Goal: Transaction & Acquisition: Obtain resource

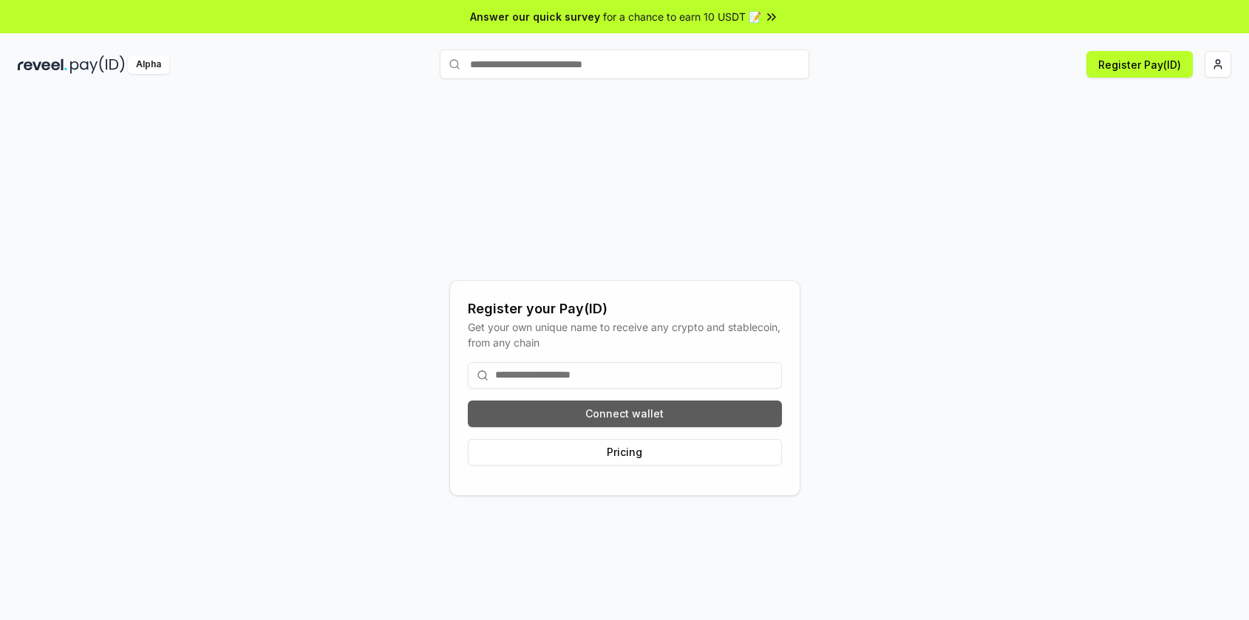
click at [696, 404] on button "Connect wallet" at bounding box center [625, 414] width 314 height 27
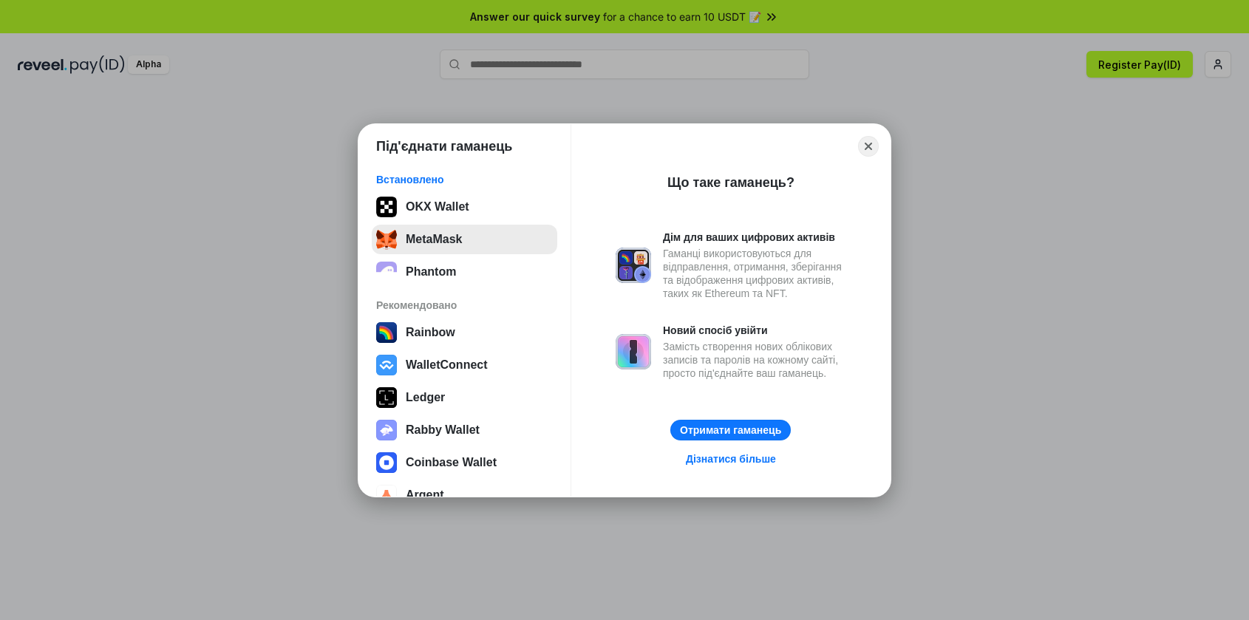
click at [467, 240] on button "MetaMask" at bounding box center [465, 240] width 186 height 30
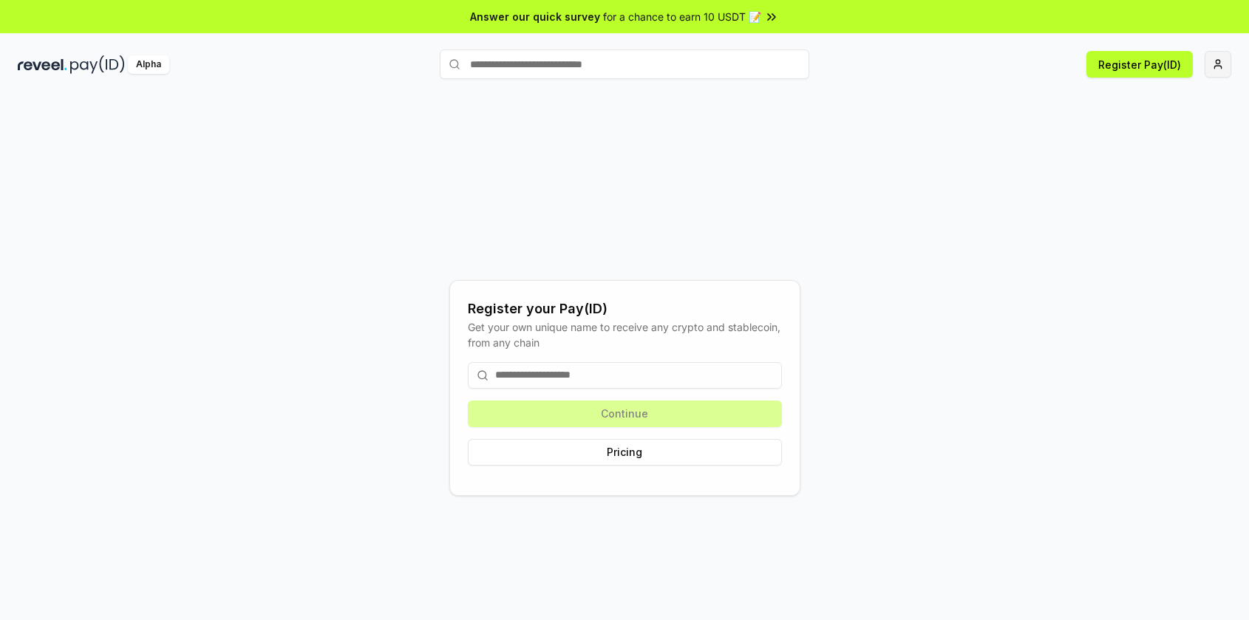
click at [1214, 62] on html "Answer our quick survey for a chance to earn 10 USDT 📝 Alpha Register Pay(ID) R…" at bounding box center [624, 310] width 1249 height 620
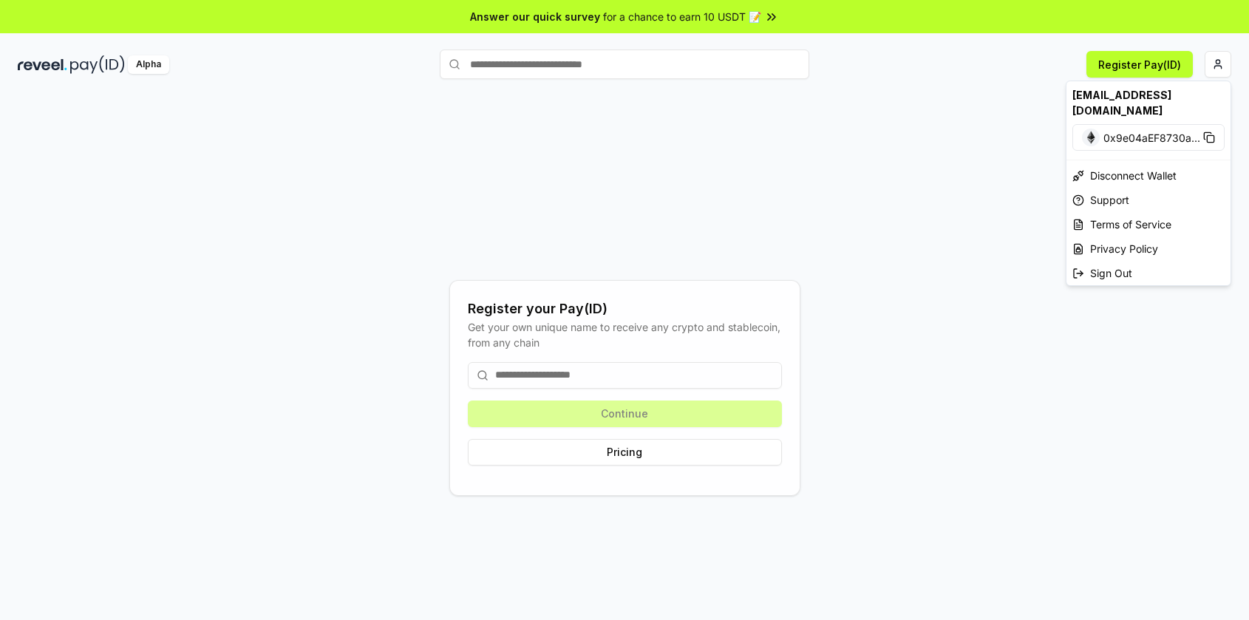
click at [1127, 130] on span "0x9e04aEF8730a ..." at bounding box center [1152, 138] width 97 height 16
click at [503, 66] on html "Answer our quick survey for a chance to earn 10 USDT 📝 Alpha Register Pay(ID) R…" at bounding box center [624, 310] width 1249 height 620
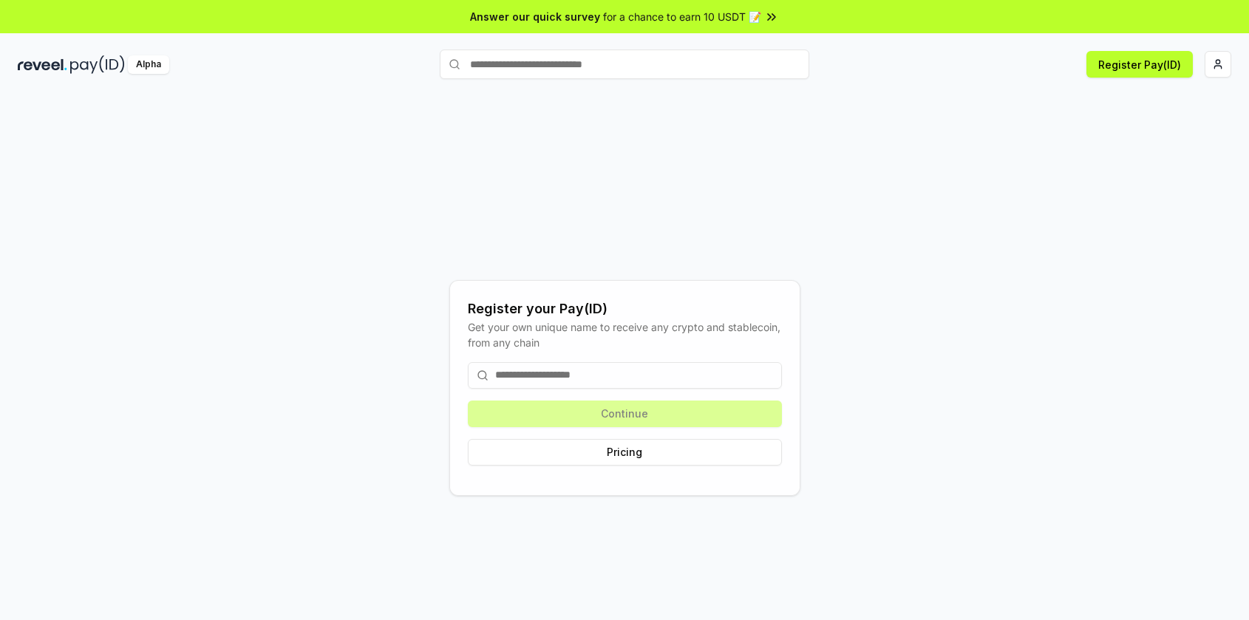
click at [512, 70] on input "text" at bounding box center [625, 65] width 370 height 30
click at [57, 56] on img at bounding box center [43, 64] width 50 height 18
click at [1224, 75] on html "Answer our quick survey for a chance to earn 10 USDT 📝 Alpha Register Pay(ID) R…" at bounding box center [624, 310] width 1249 height 620
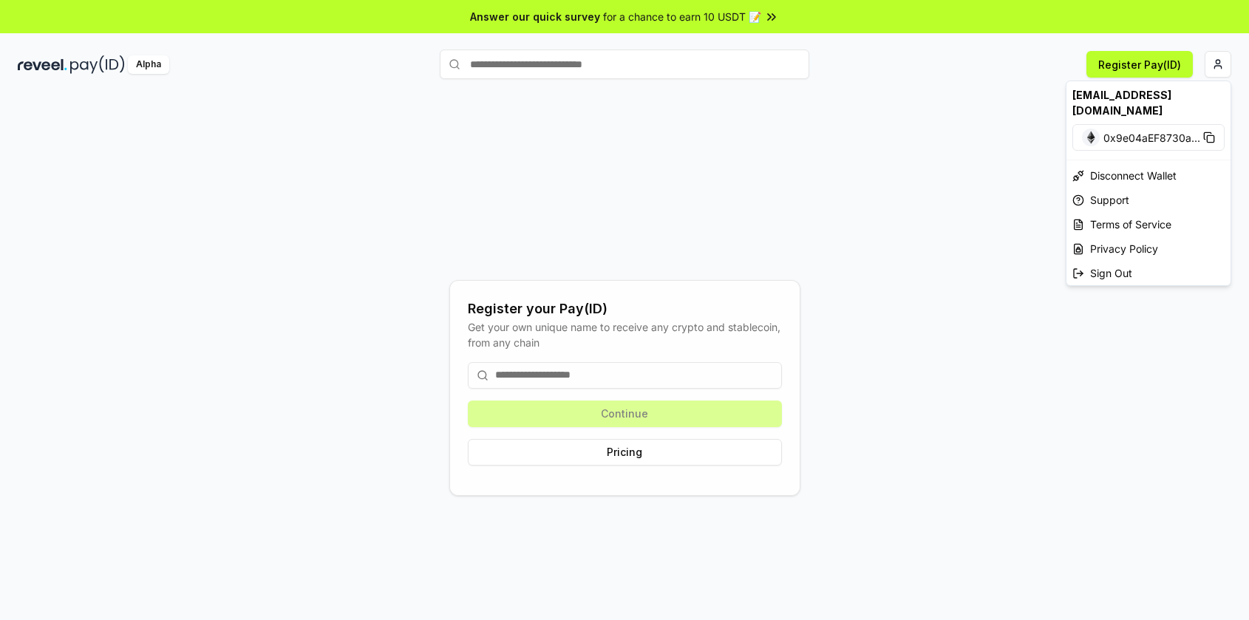
click at [643, 215] on html "Answer our quick survey for a chance to earn 10 USDT 📝 Alpha Register Pay(ID) R…" at bounding box center [624, 310] width 1249 height 620
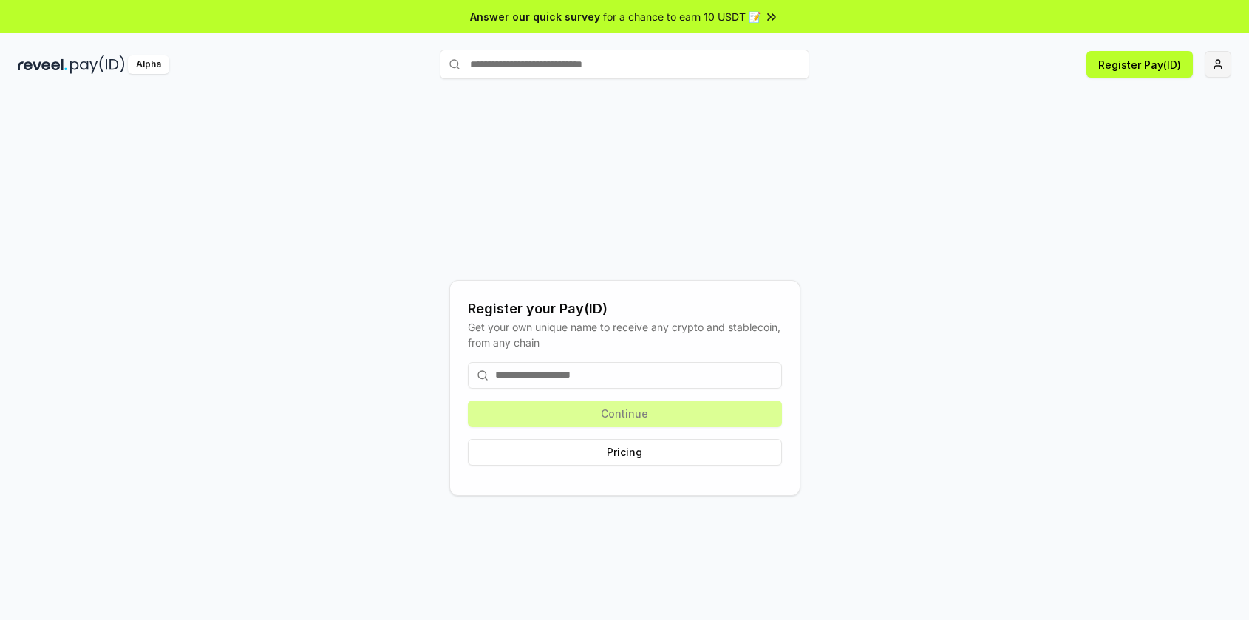
click at [1214, 58] on html "Answer our quick survey for a chance to earn 10 USDT 📝 Alpha Register Pay(ID) R…" at bounding box center [624, 310] width 1249 height 620
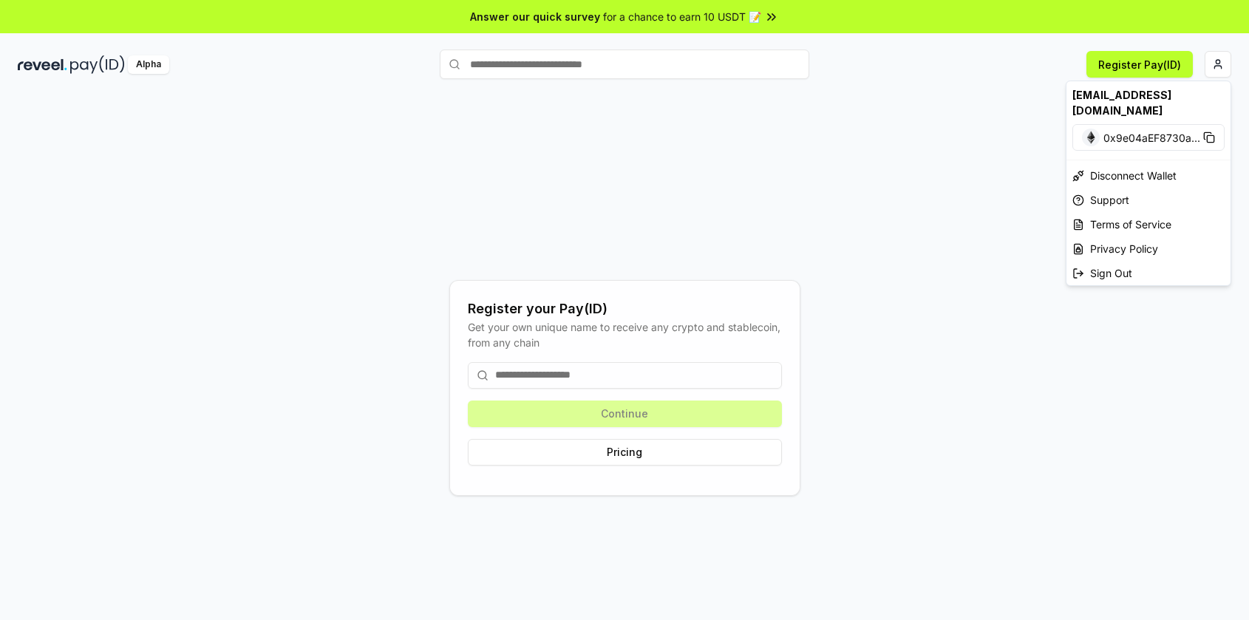
click at [1215, 57] on html "Answer our quick survey for a chance to earn 10 USDT 📝 Alpha Register Pay(ID) R…" at bounding box center [624, 310] width 1249 height 620
